Goal: Navigation & Orientation: Find specific page/section

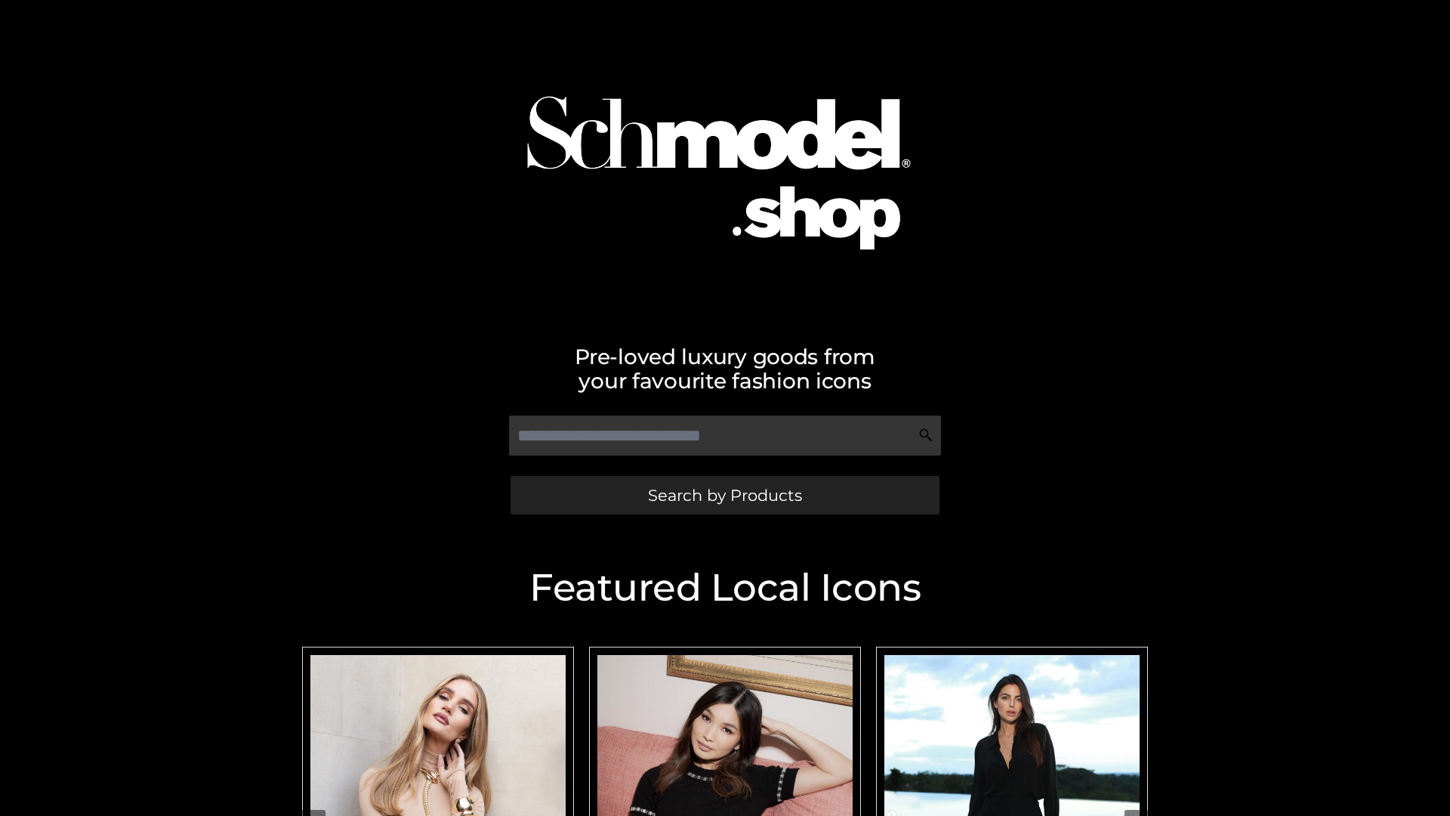
click at [724, 495] on span "Search by Products" at bounding box center [725, 495] width 154 height 16
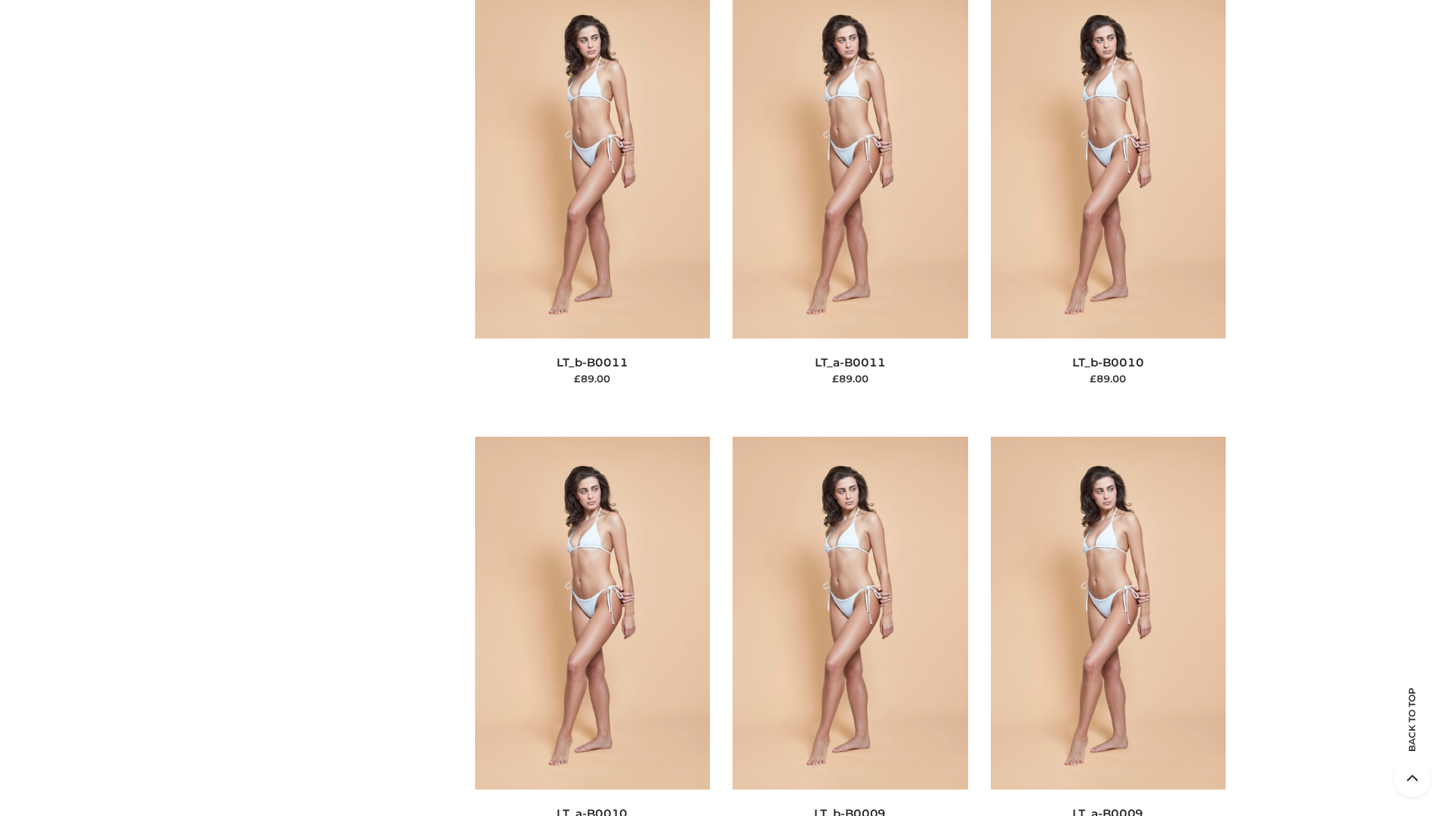
scroll to position [6782, 0]
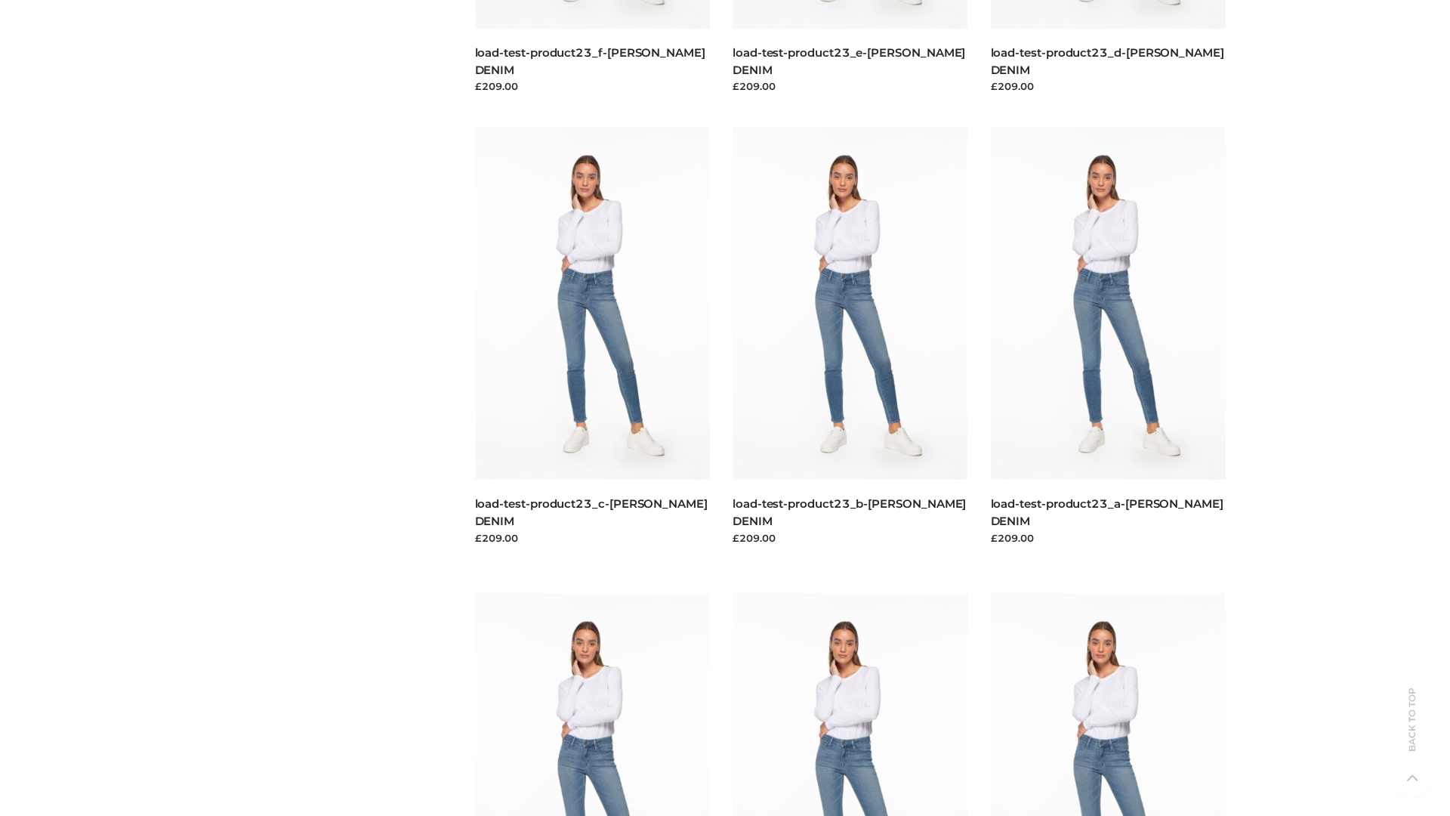
scroll to position [1324, 0]
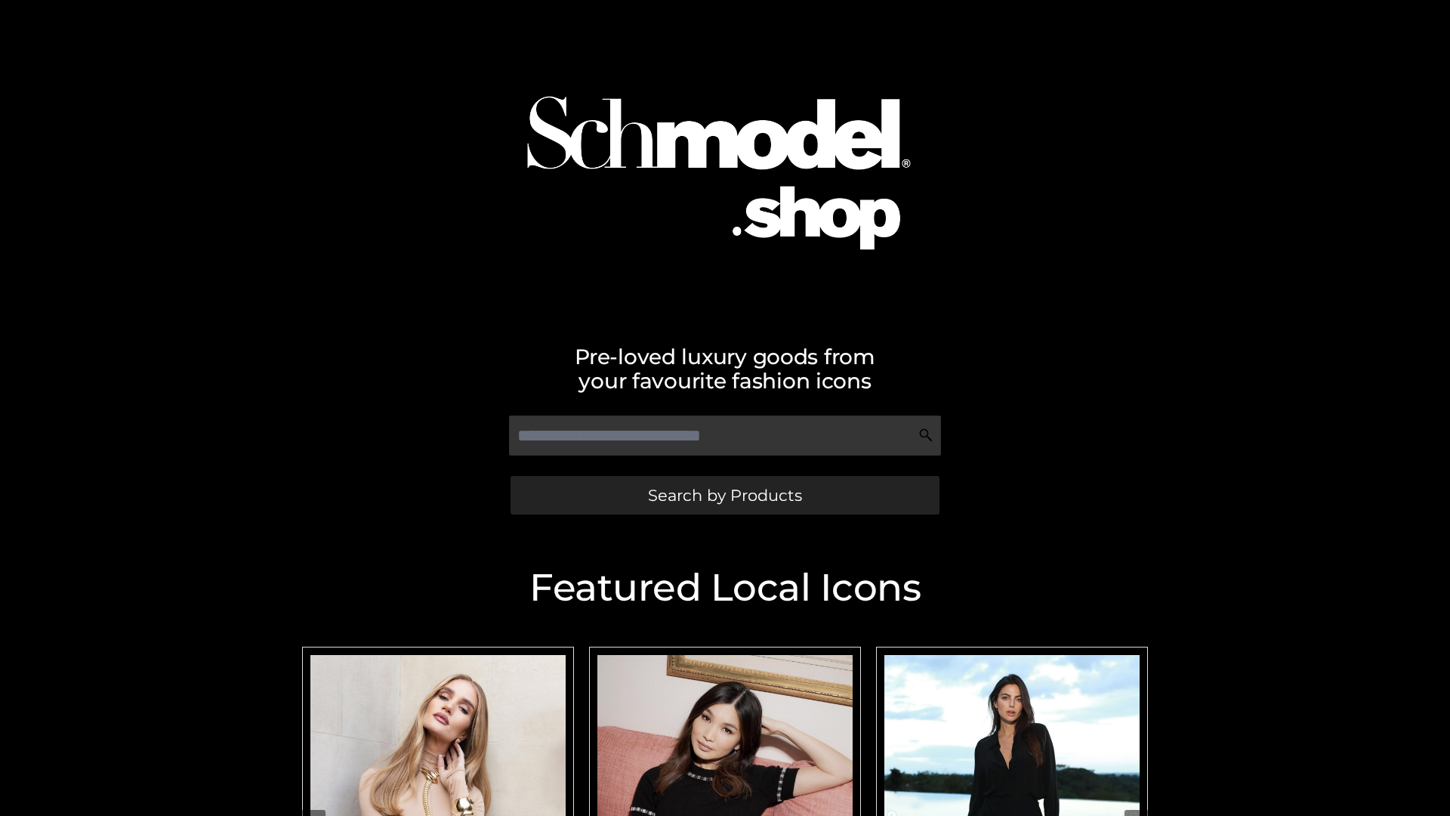
click at [724, 495] on span "Search by Products" at bounding box center [725, 495] width 154 height 16
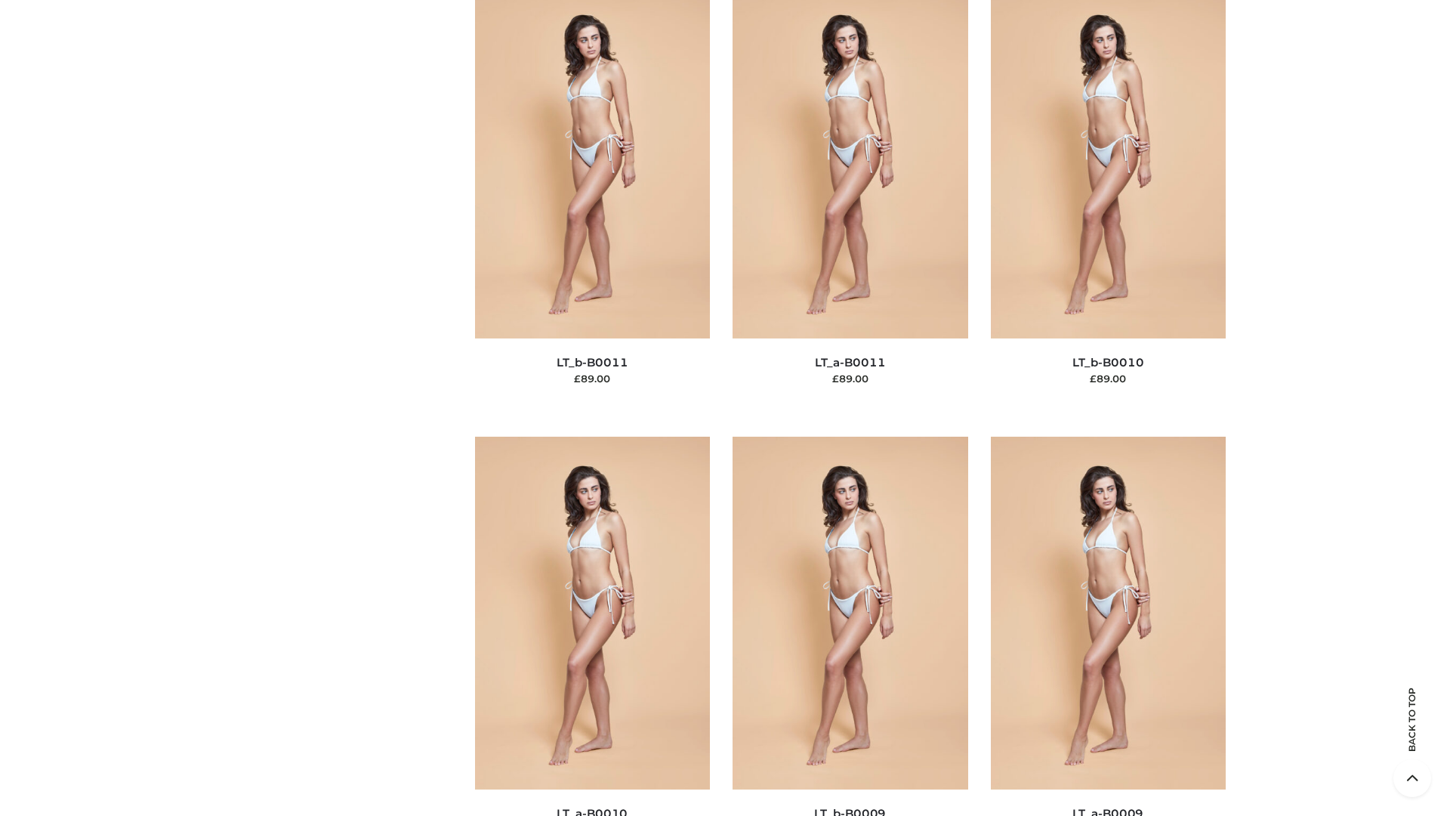
scroll to position [6782, 0]
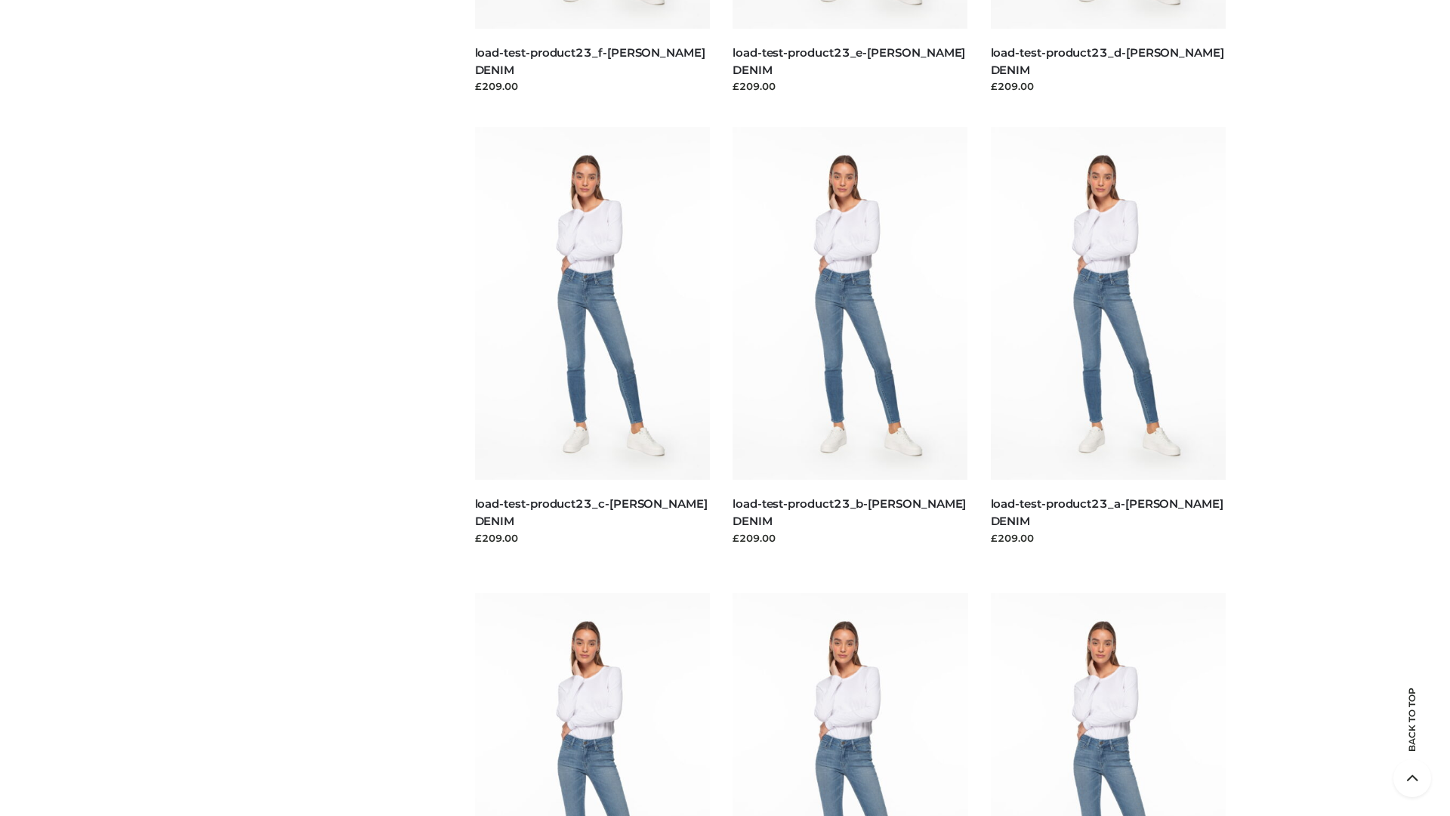
scroll to position [1324, 0]
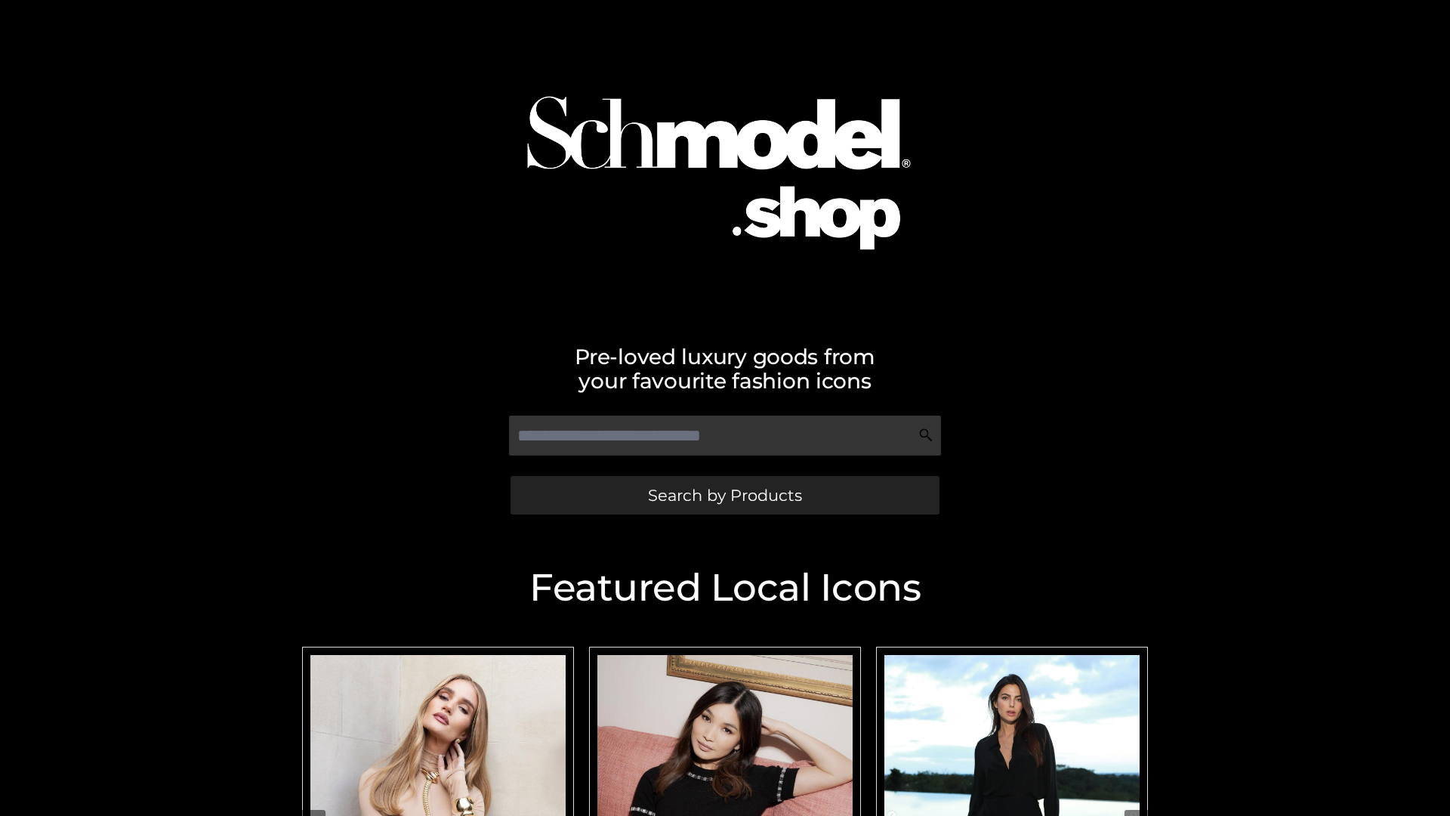
click at [724, 495] on span "Search by Products" at bounding box center [725, 495] width 154 height 16
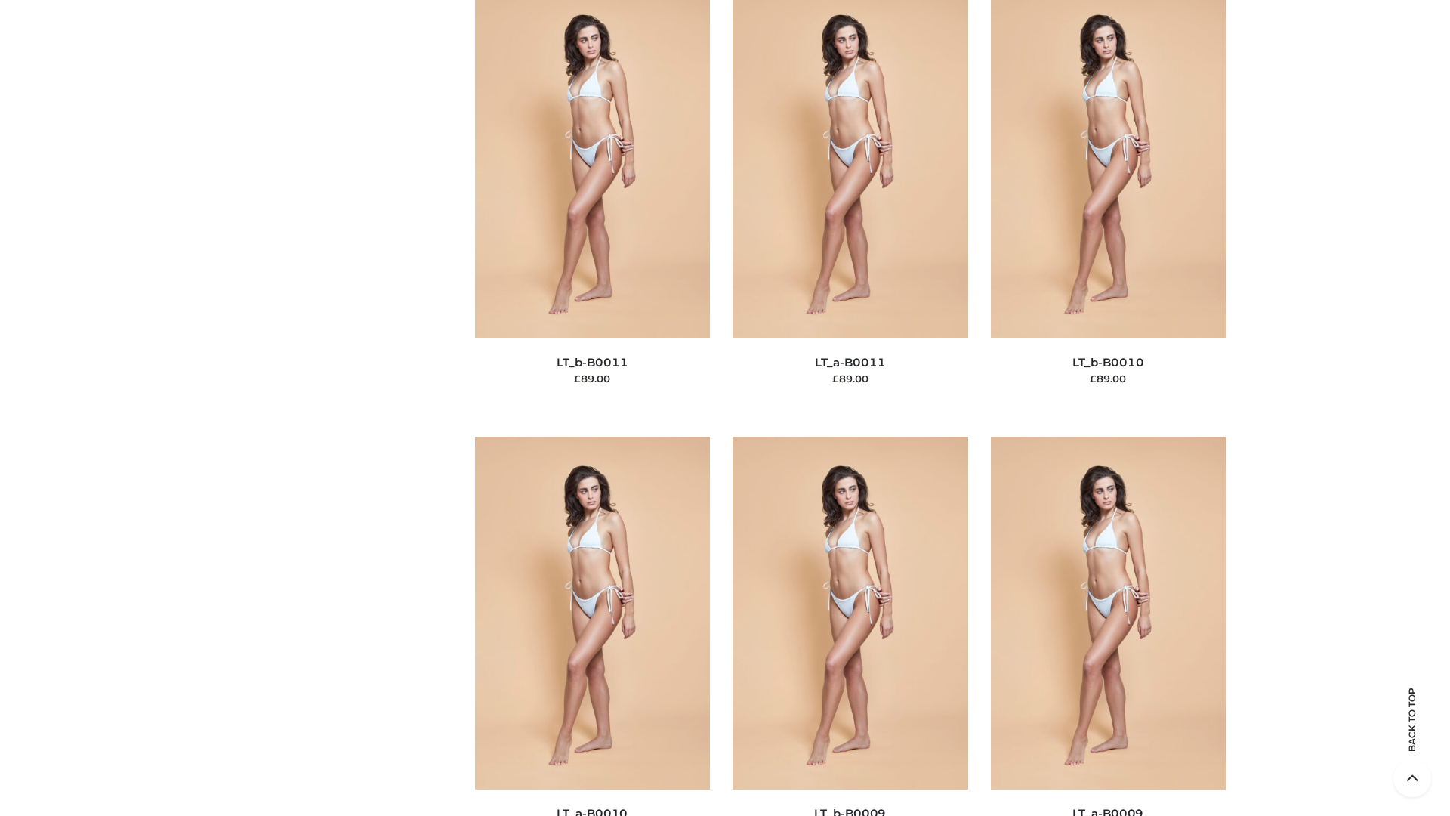
scroll to position [6782, 0]
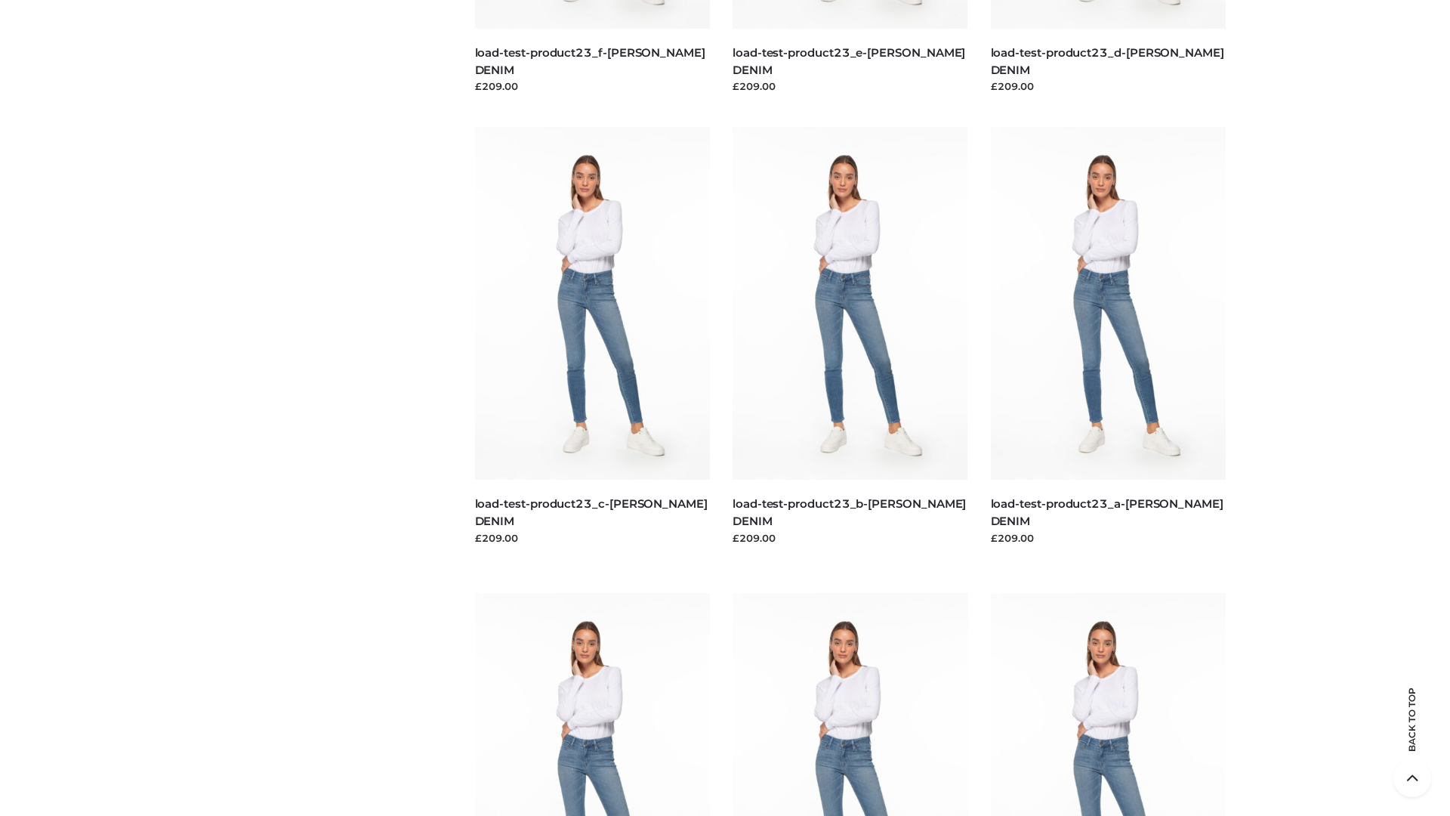
scroll to position [1324, 0]
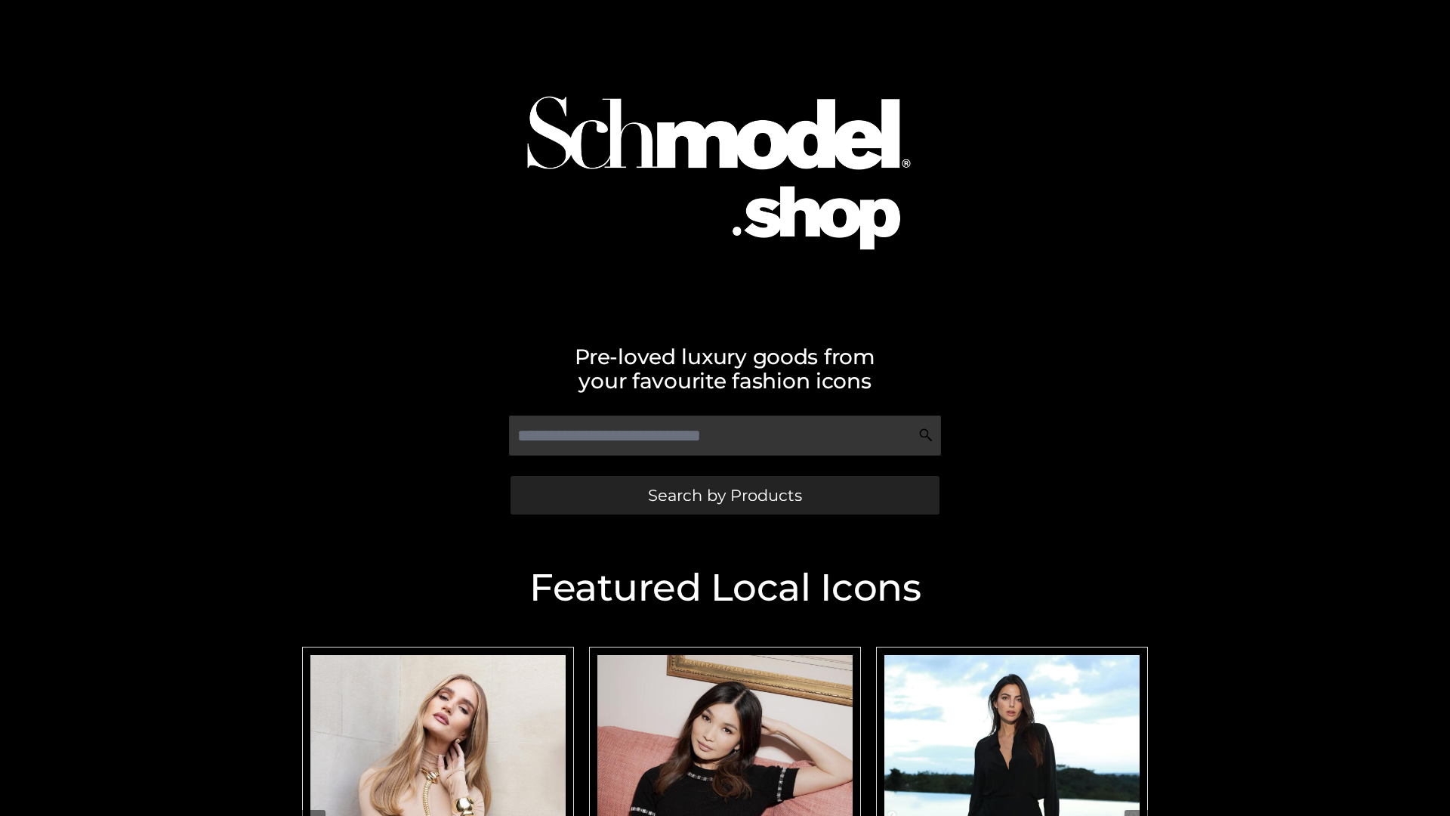
click at [724, 495] on span "Search by Products" at bounding box center [725, 495] width 154 height 16
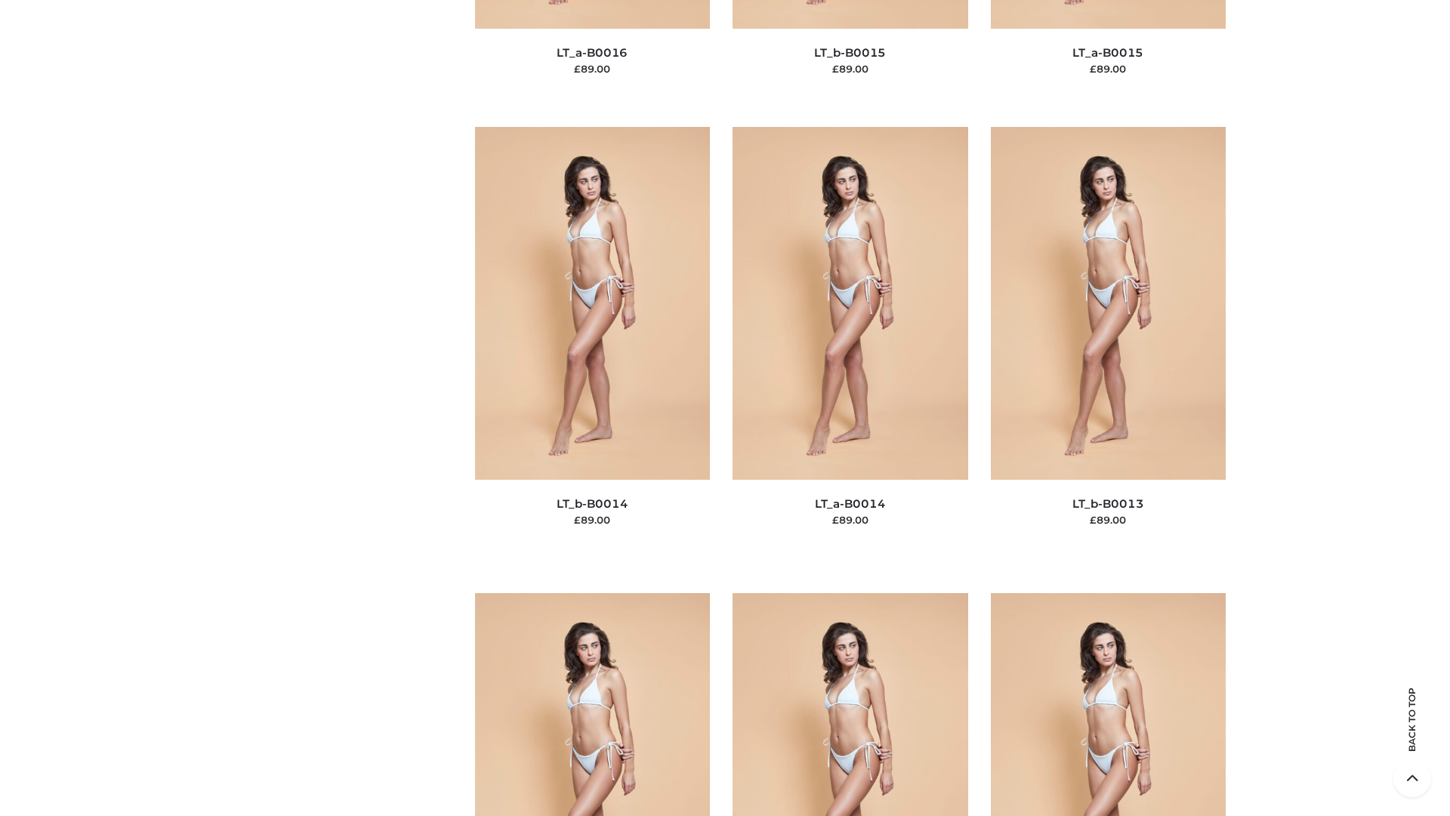
scroll to position [5370, 0]
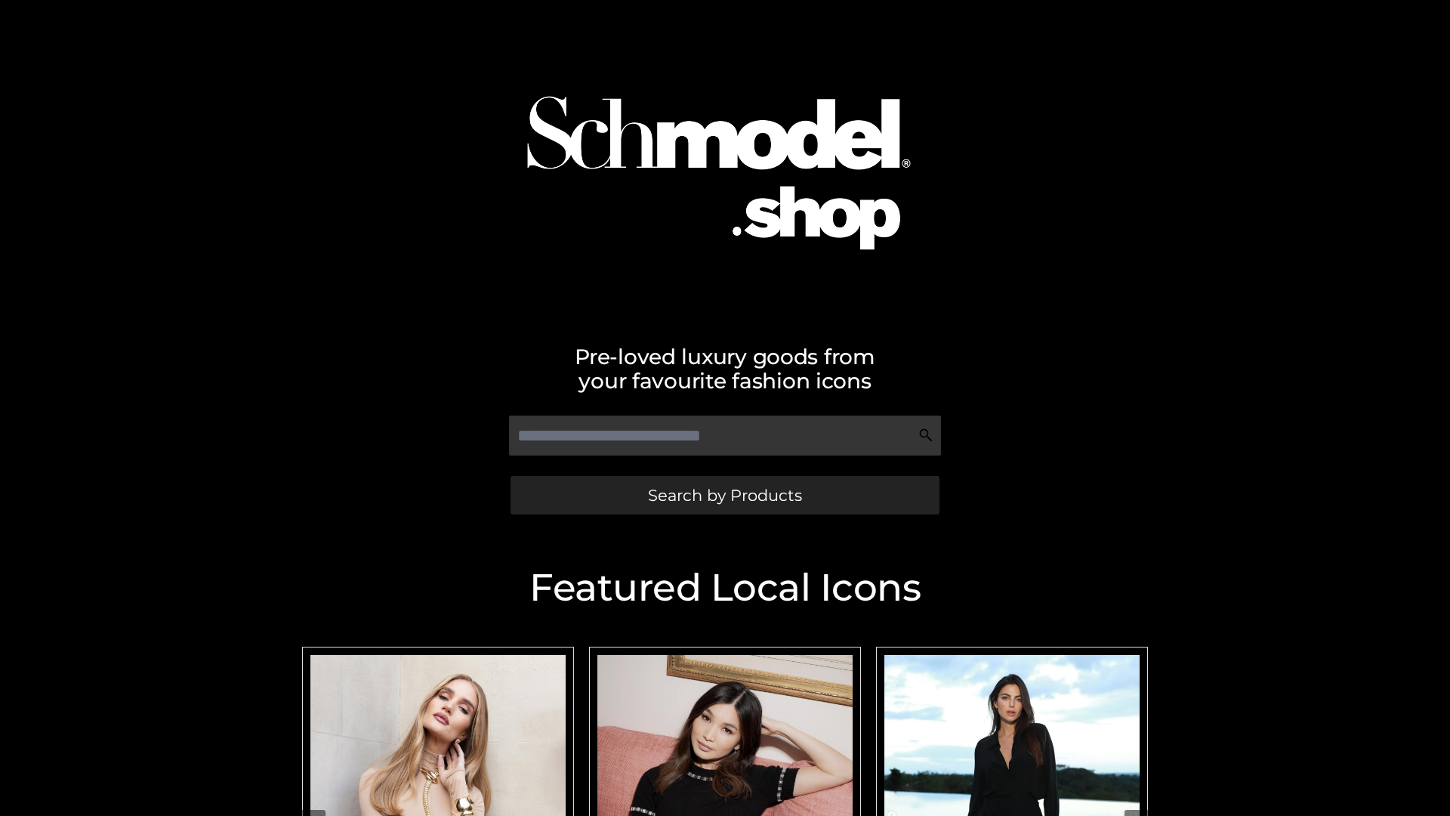
click at [724, 495] on span "Search by Products" at bounding box center [725, 495] width 154 height 16
